Goal: Information Seeking & Learning: Learn about a topic

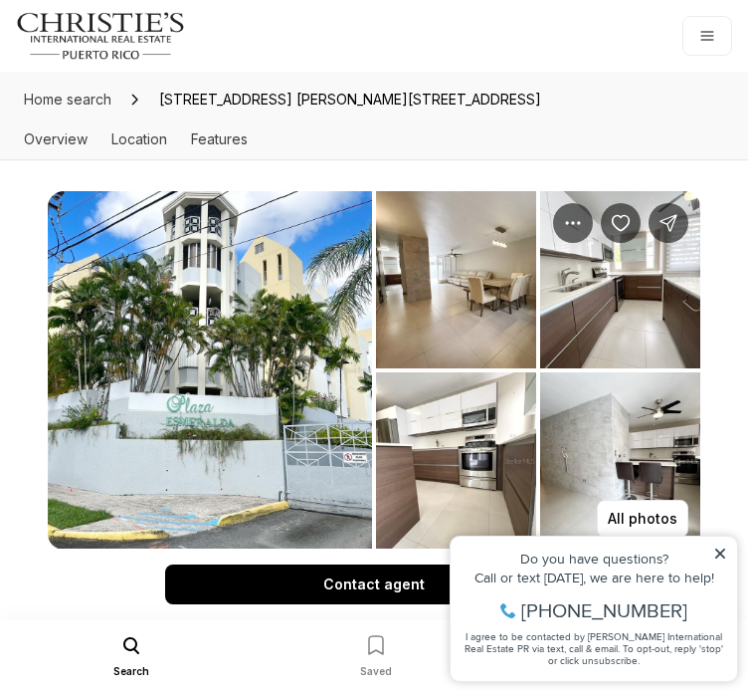
click at [220, 272] on img "View image gallery" at bounding box center [210, 370] width 324 height 358
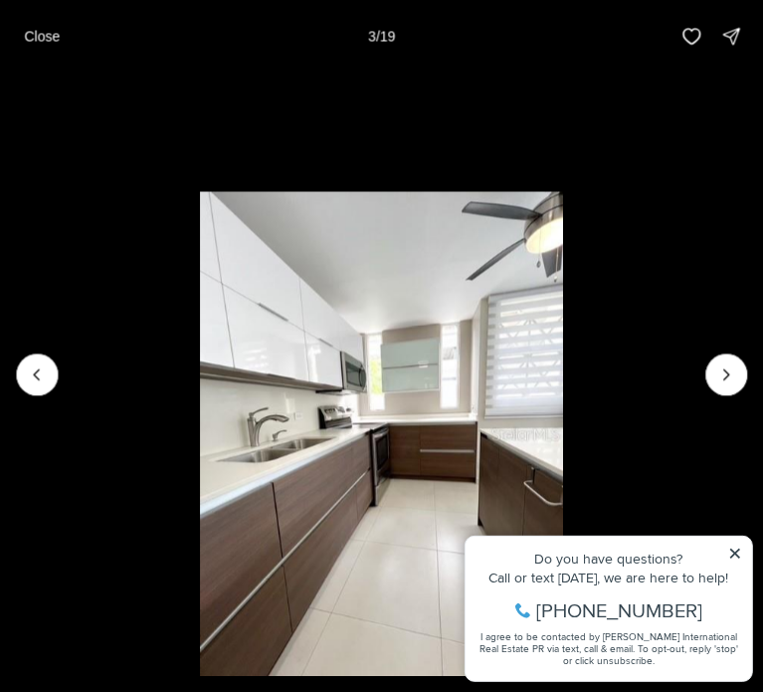
click at [736, 539] on li "3 of 19" at bounding box center [381, 374] width 763 height 604
click at [736, 549] on li "3 of 19" at bounding box center [381, 374] width 763 height 604
click at [732, 553] on li "3 of 19" at bounding box center [381, 374] width 763 height 604
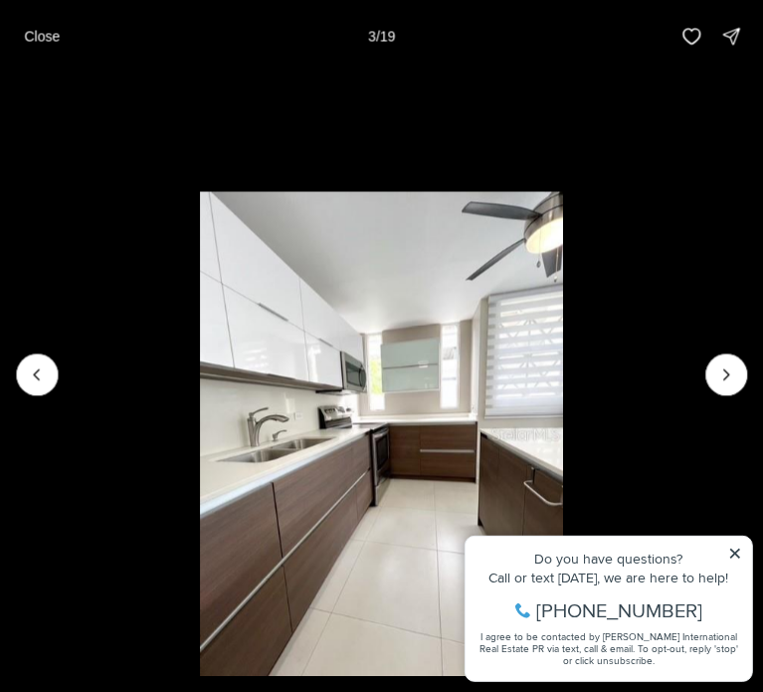
click at [737, 553] on li "3 of 19" at bounding box center [381, 374] width 763 height 604
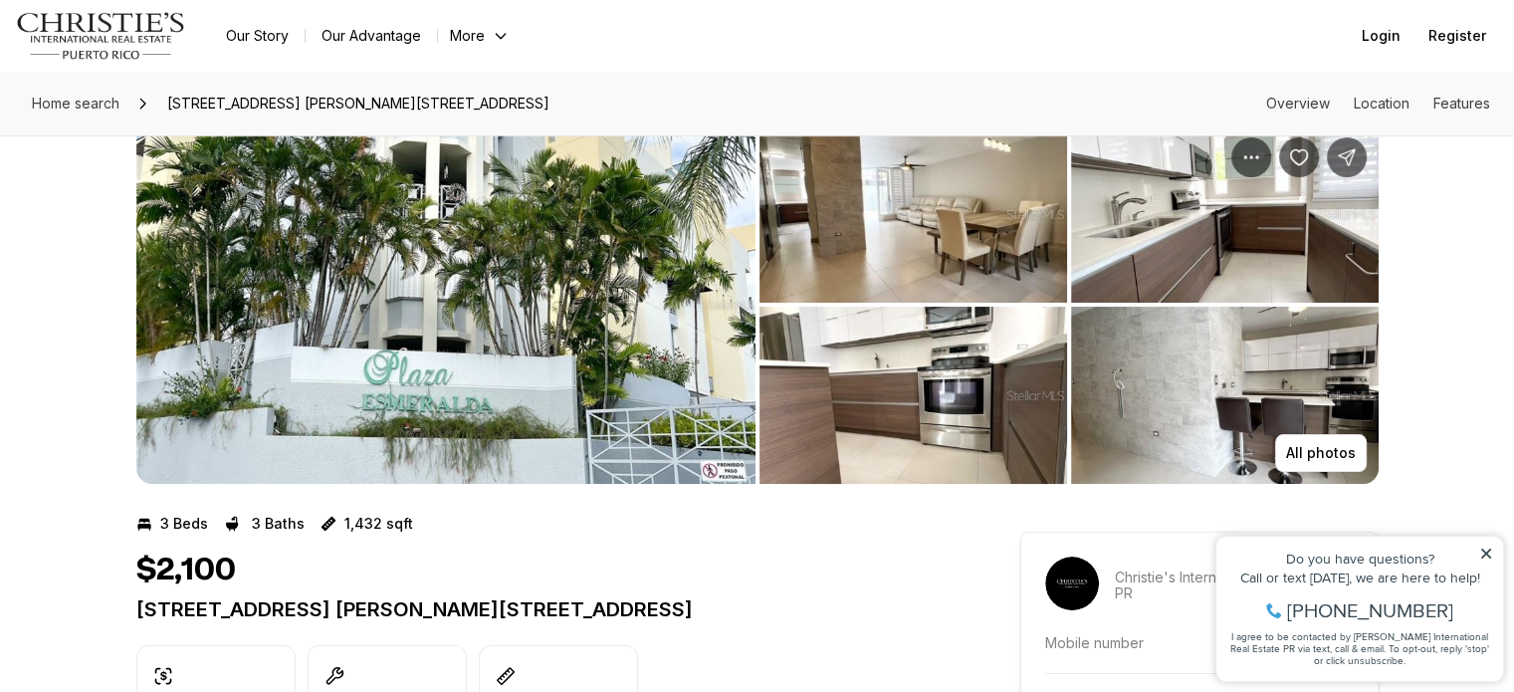
scroll to position [58, 0]
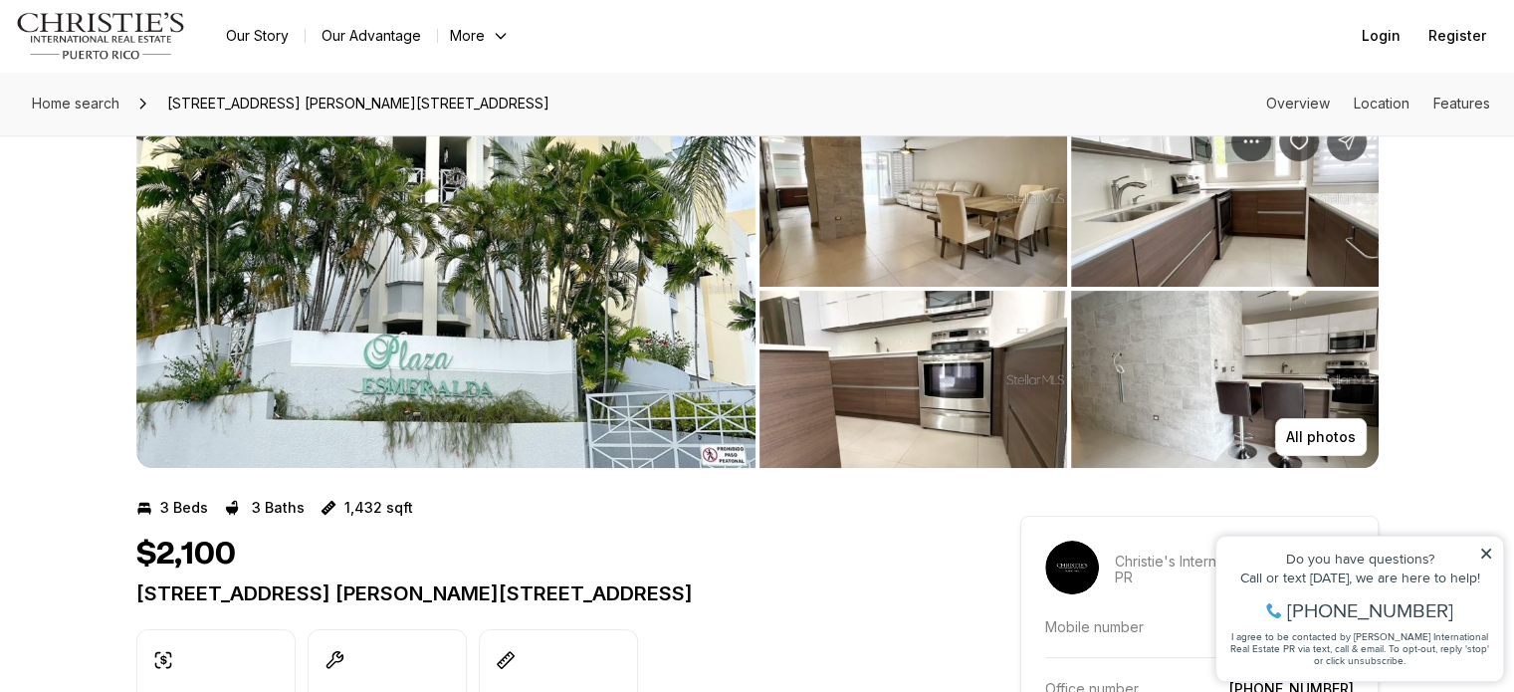
click at [1177, 378] on img "View image gallery" at bounding box center [1225, 379] width 308 height 177
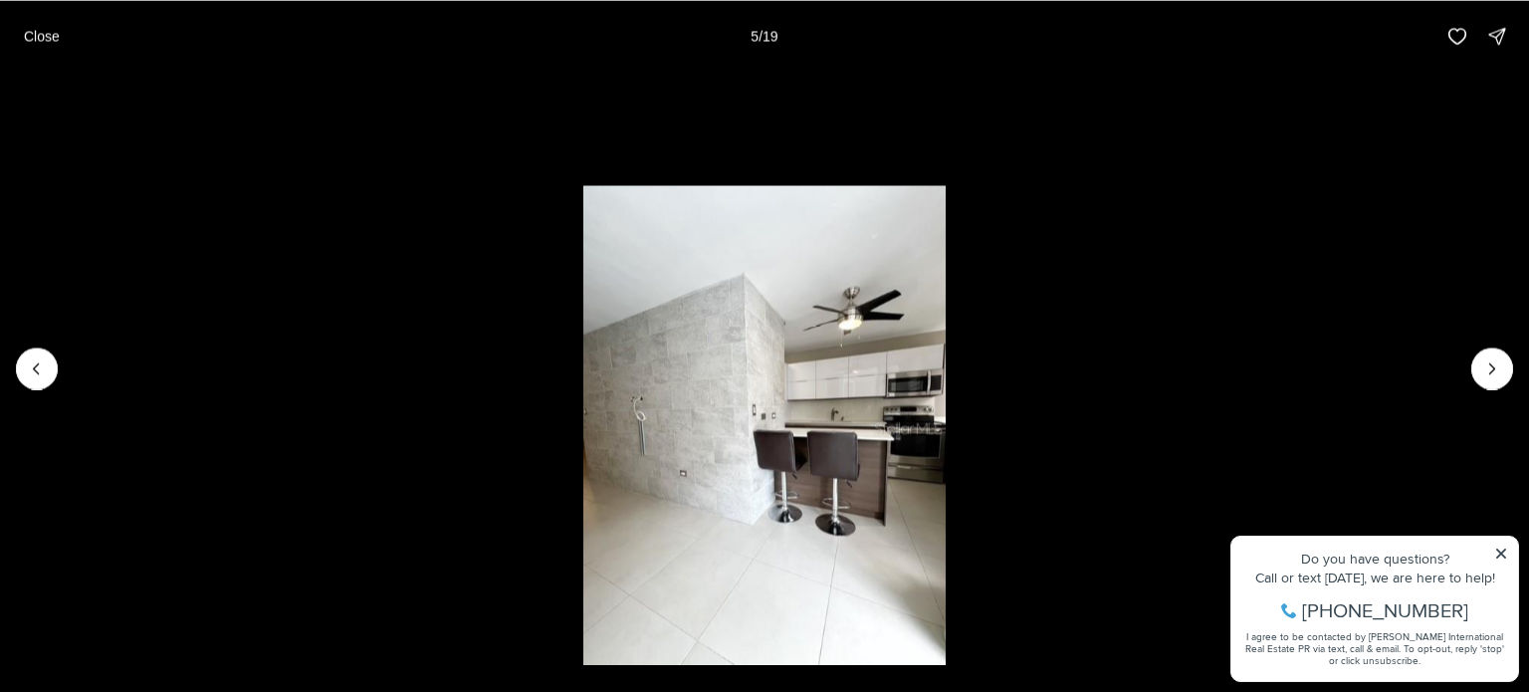
click at [820, 469] on img "5 of 19" at bounding box center [764, 427] width 363 height 485
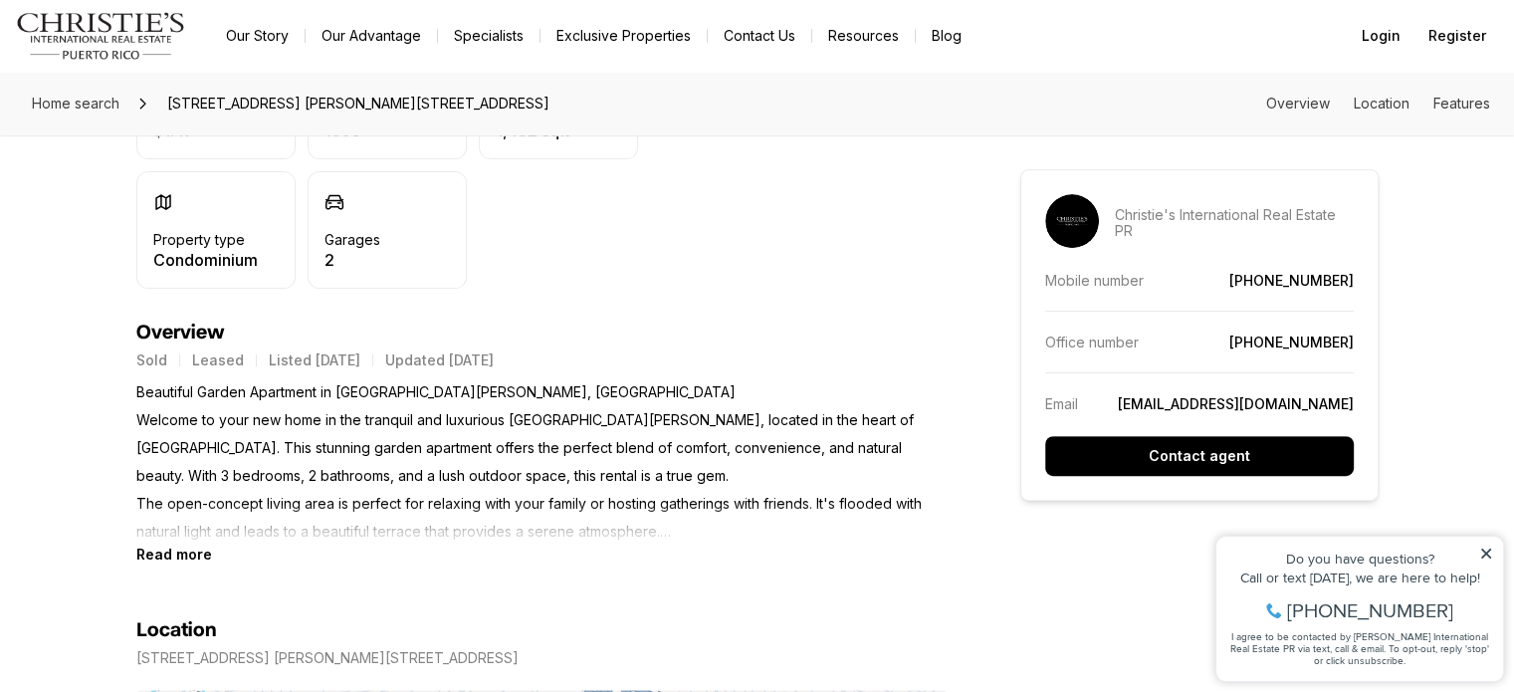
scroll to position [584, 0]
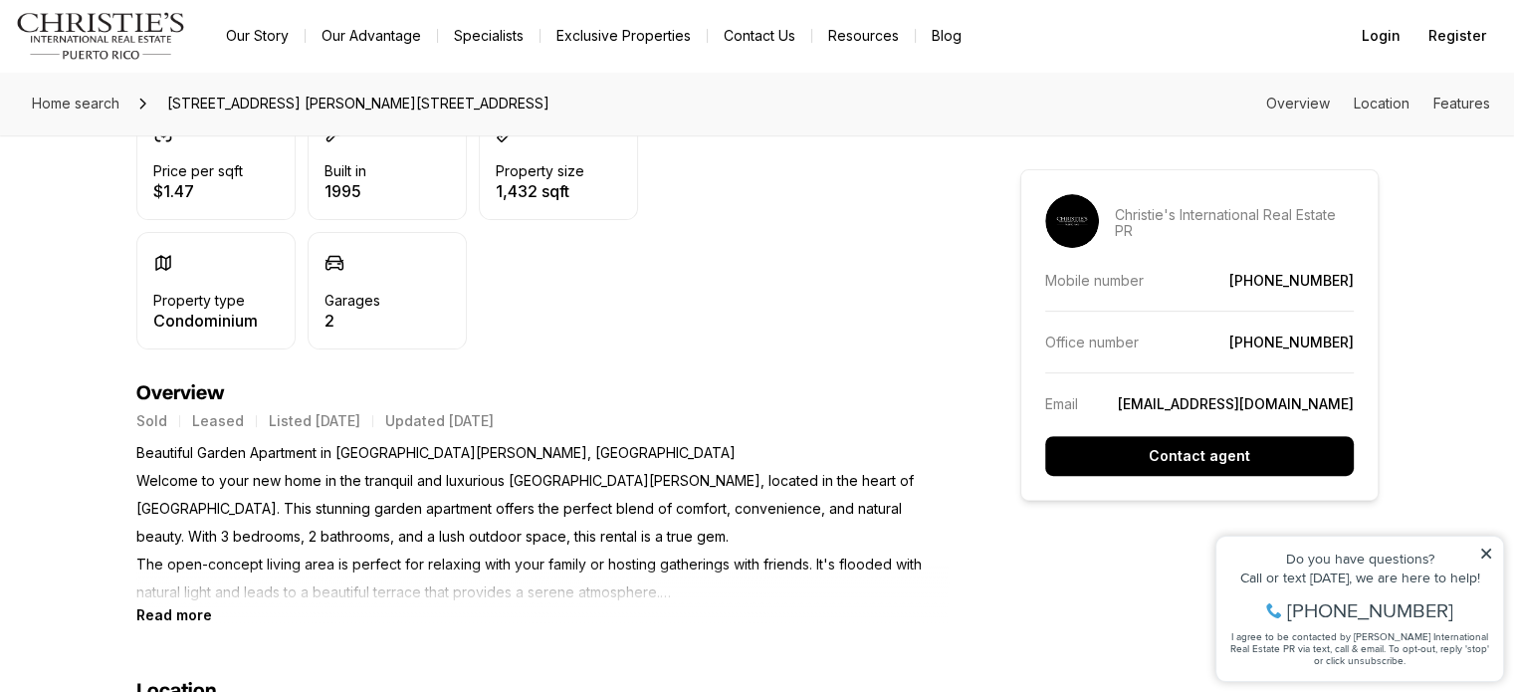
click at [714, 687] on div "Location" at bounding box center [542, 691] width 812 height 24
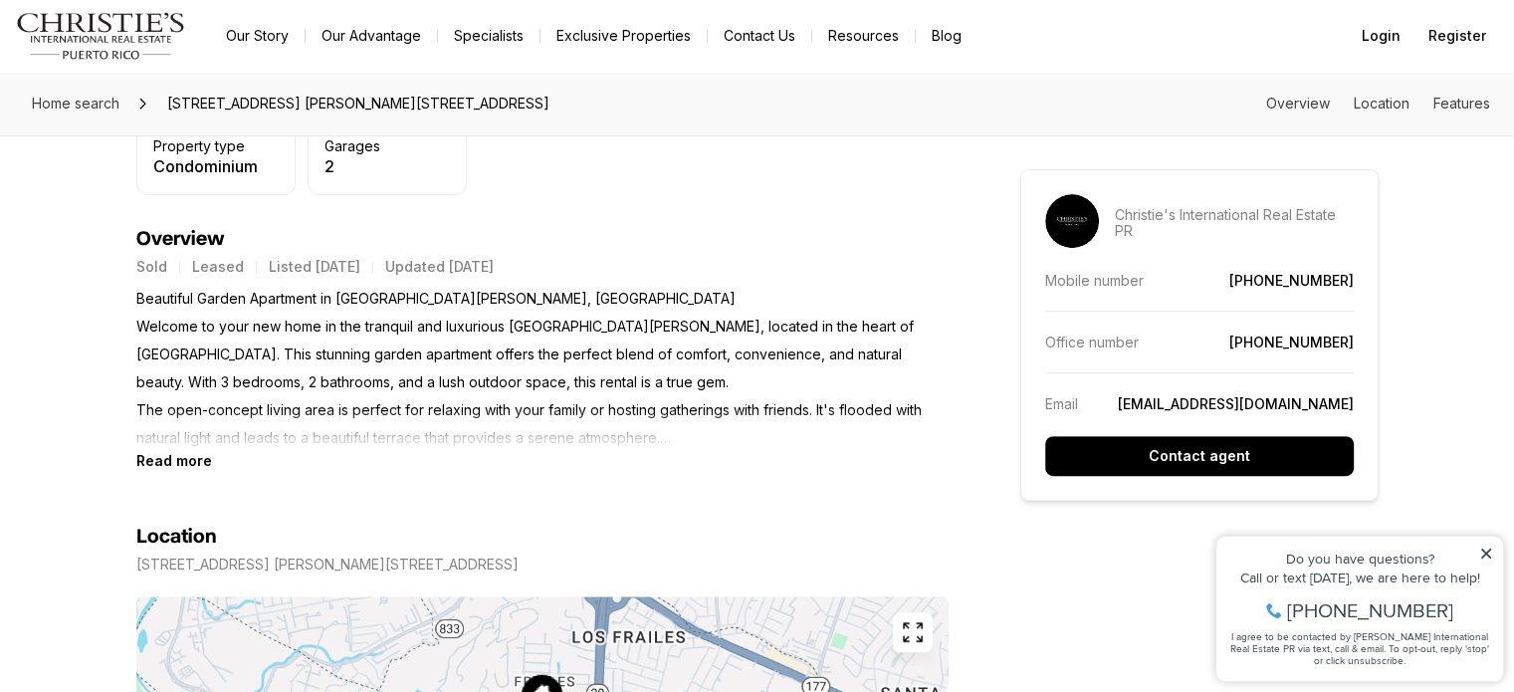
scroll to position [739, 0]
click at [186, 451] on b "Read more" at bounding box center [174, 459] width 76 height 17
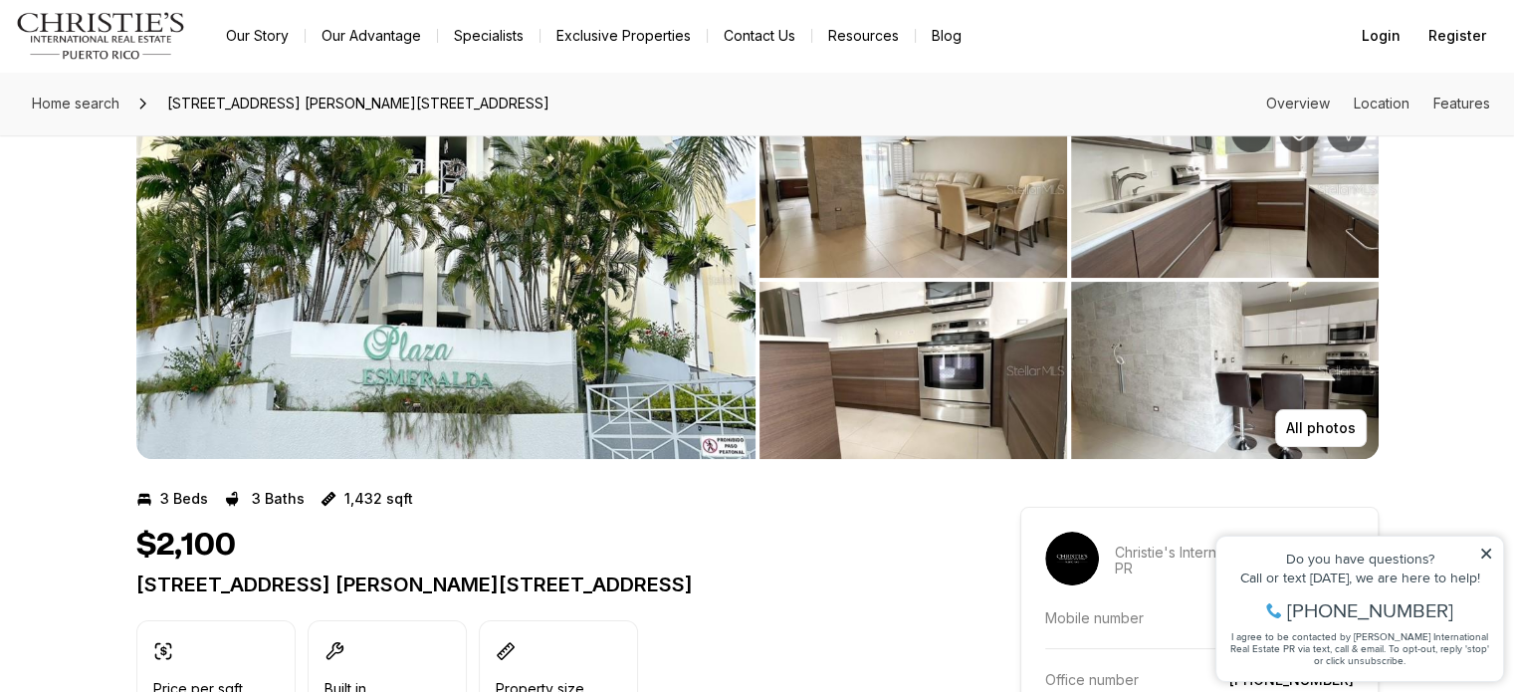
scroll to position [0, 0]
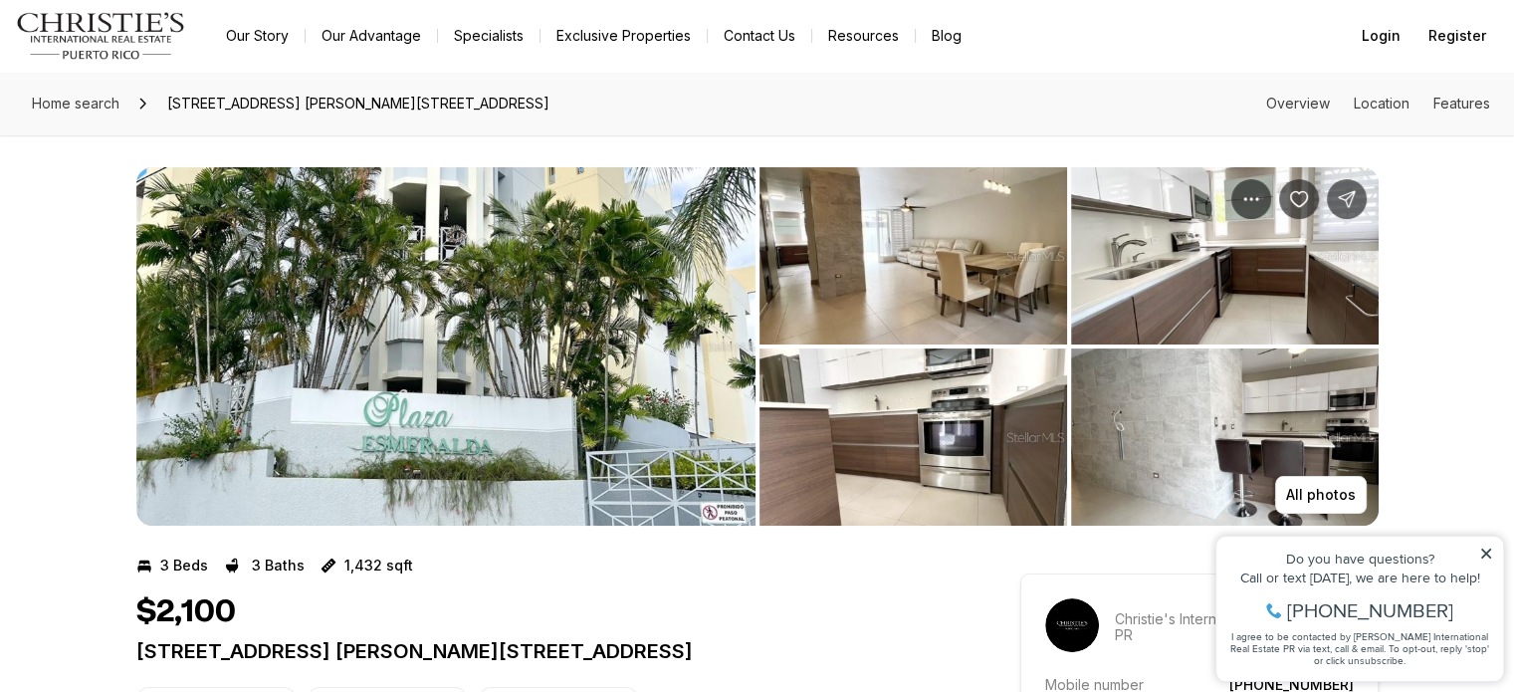
click at [1486, 552] on icon at bounding box center [1486, 553] width 10 height 10
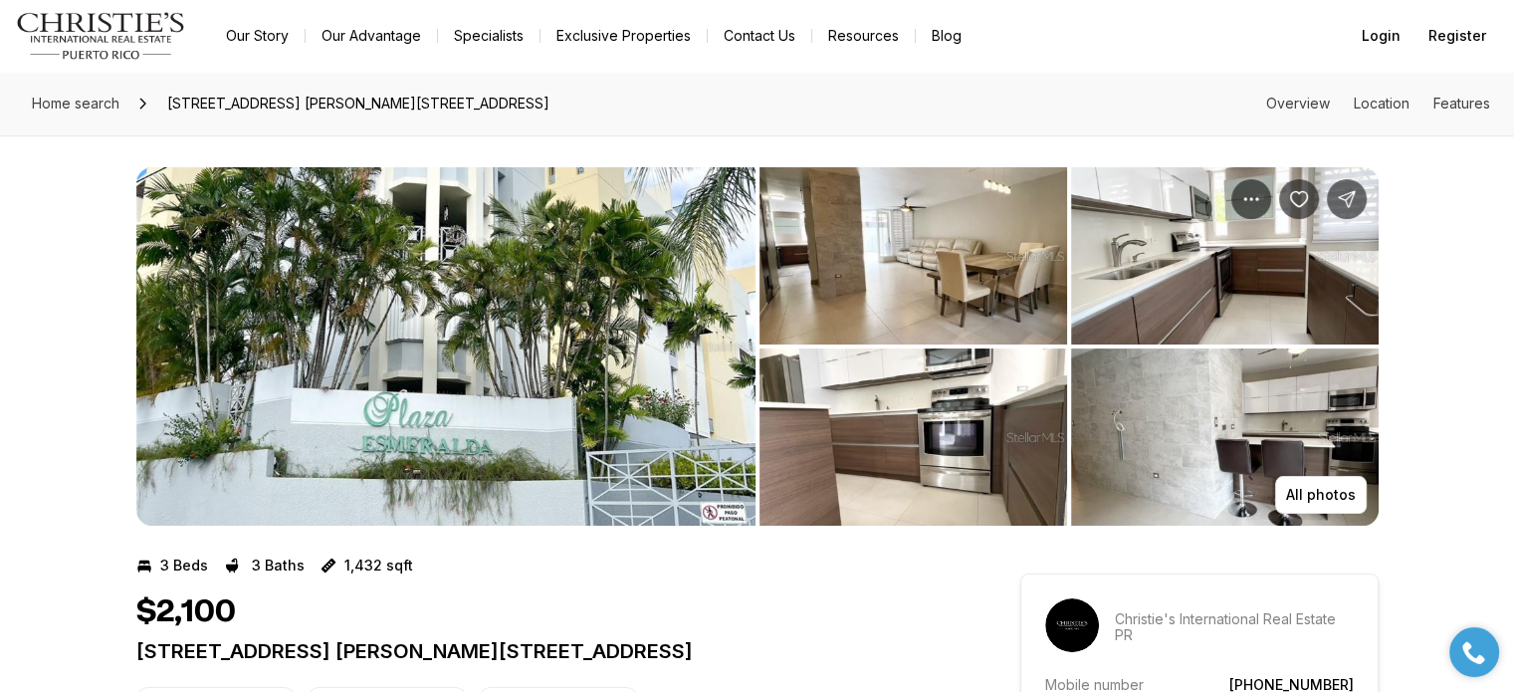
click at [1330, 482] on button "All photos" at bounding box center [1321, 495] width 92 height 38
